Goal: Task Accomplishment & Management: Manage account settings

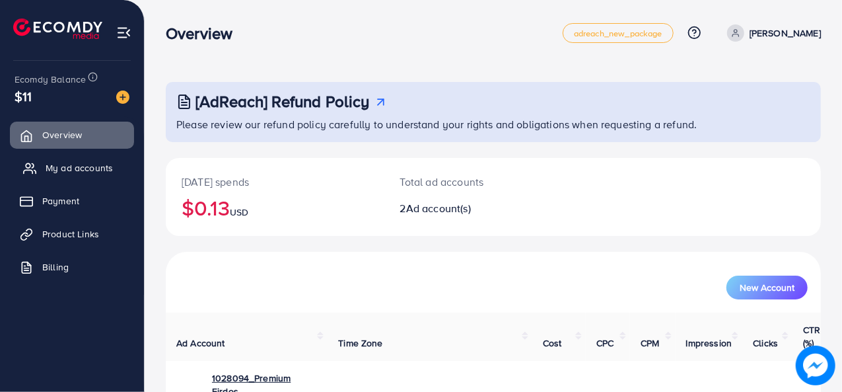
click at [94, 170] on span "My ad accounts" at bounding box center [79, 167] width 67 height 13
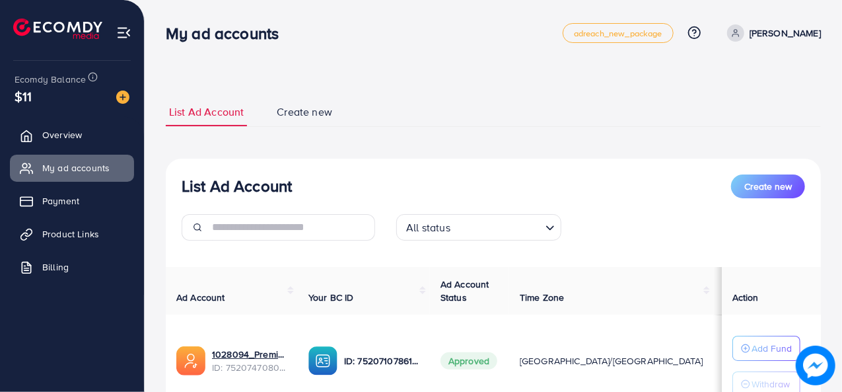
scroll to position [202, 0]
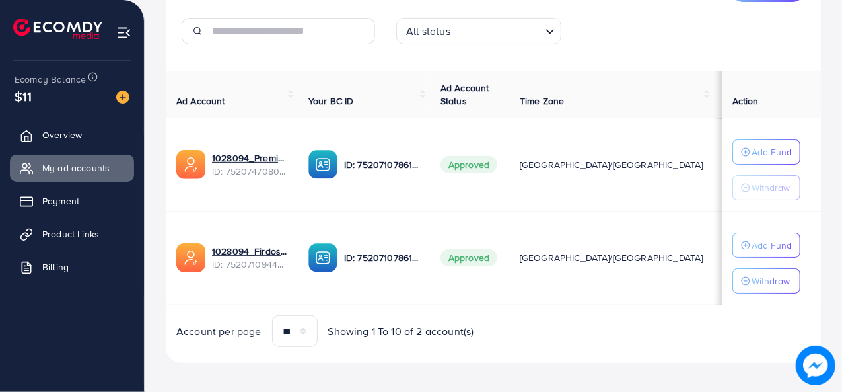
scroll to position [202, 0]
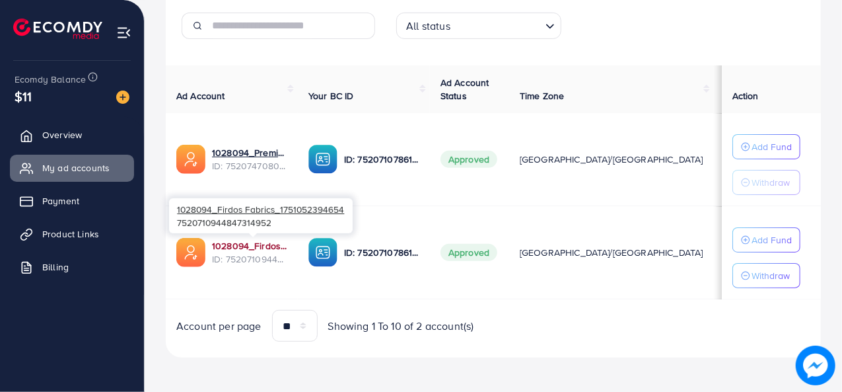
click at [272, 248] on link "1028094_Firdos Fabrics_1751052394654" at bounding box center [249, 245] width 75 height 13
